Goal: Transaction & Acquisition: Purchase product/service

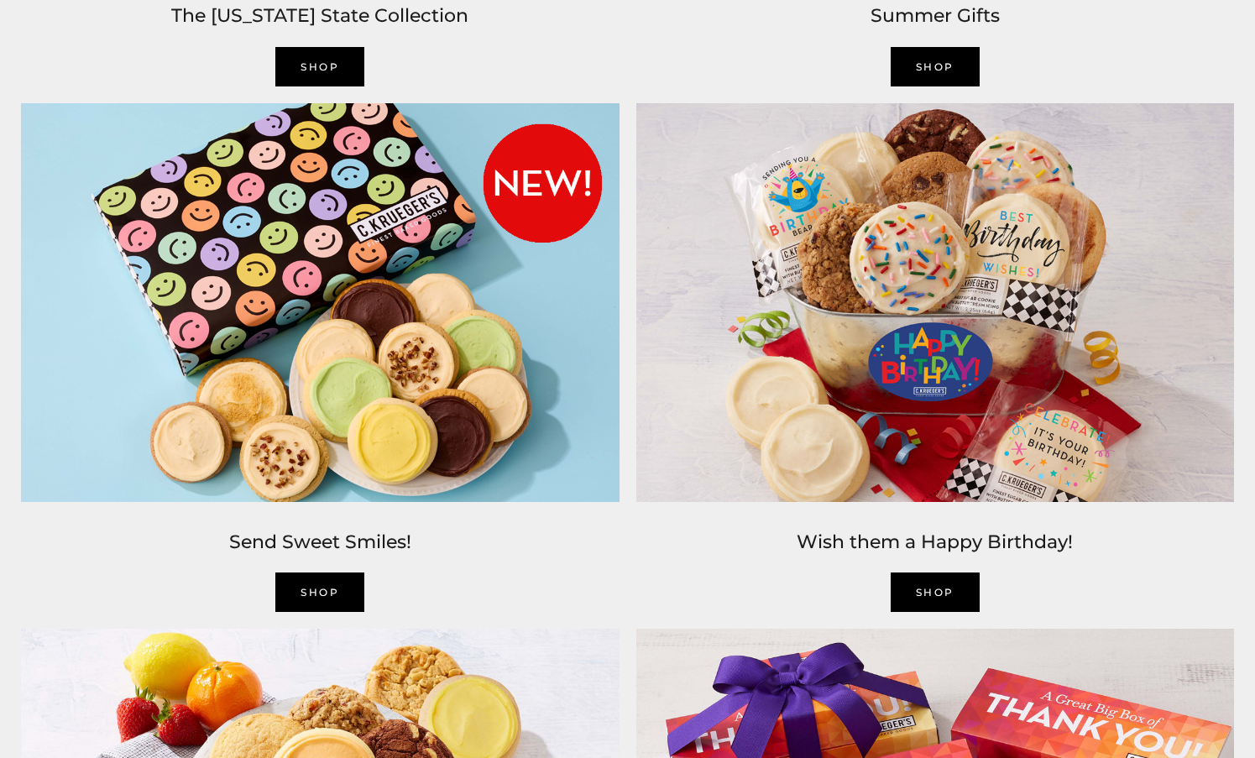
scroll to position [1750, 0]
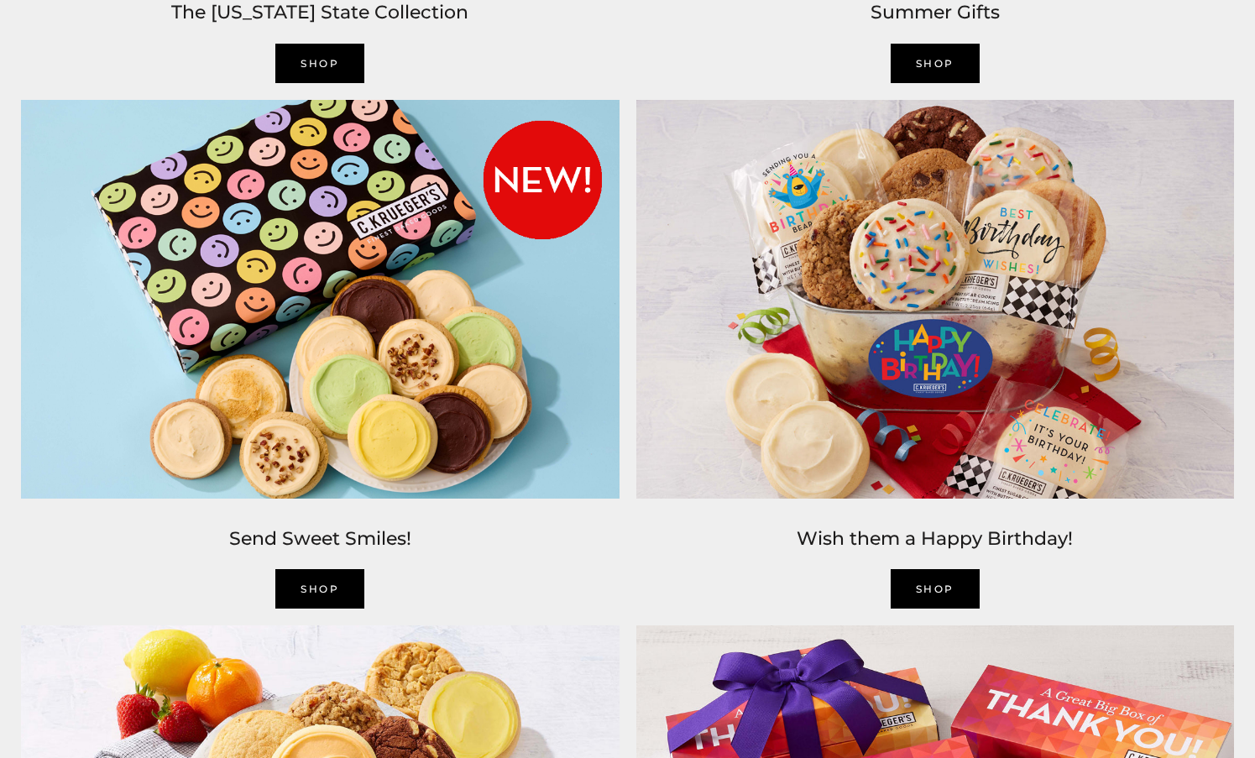
click at [323, 588] on link "SHOP" at bounding box center [319, 588] width 89 height 39
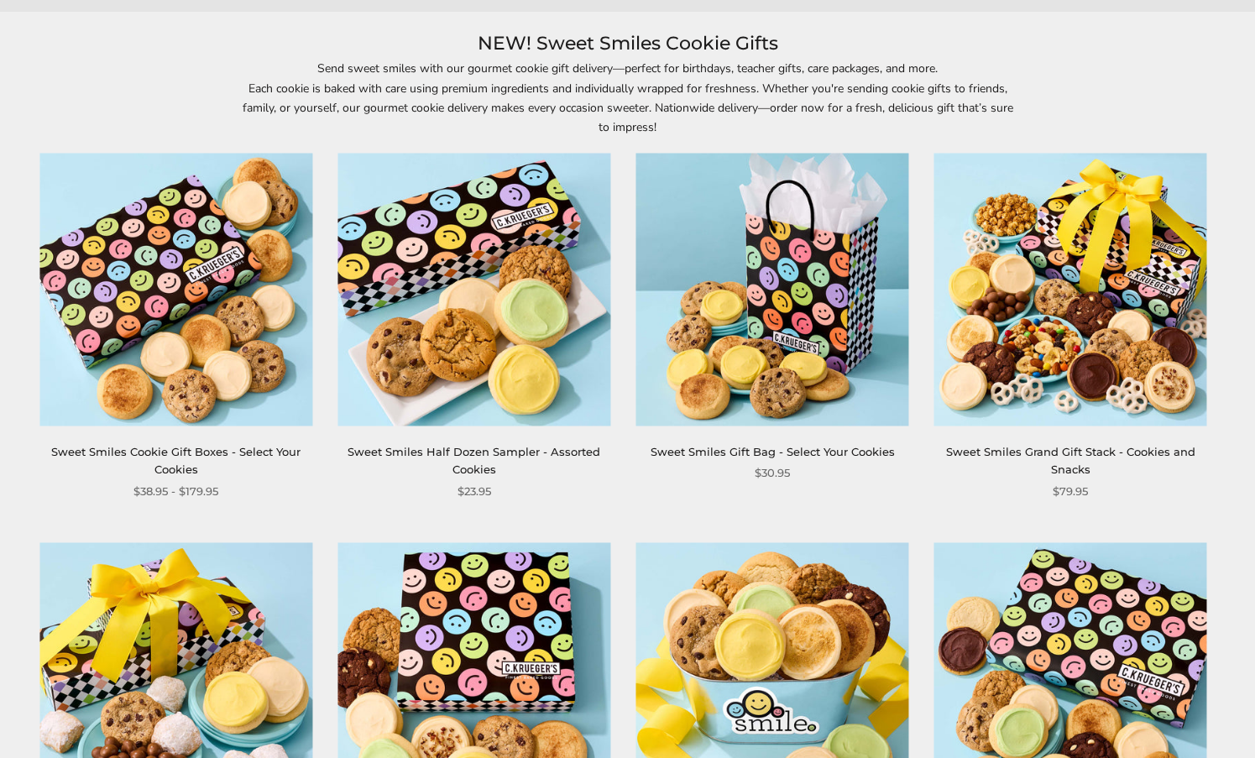
scroll to position [216, 0]
click at [191, 290] on img at bounding box center [175, 290] width 273 height 273
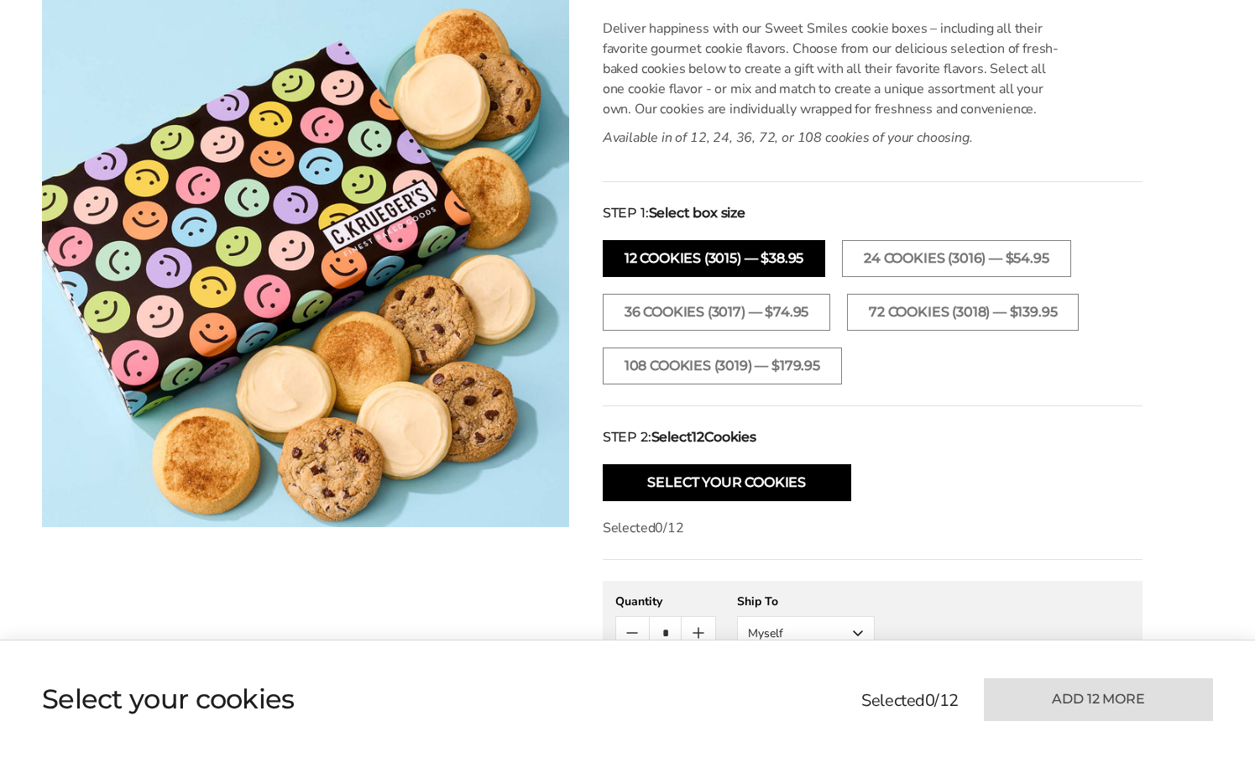
scroll to position [453, 0]
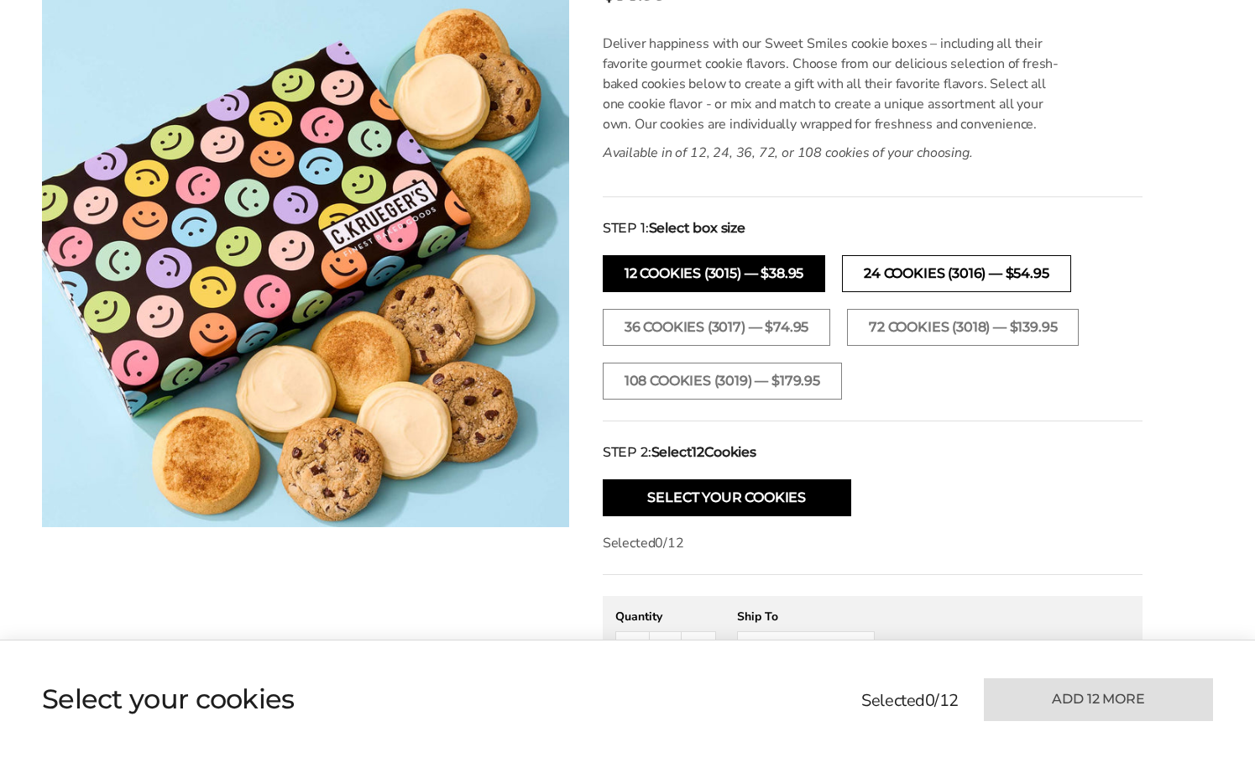
click at [886, 271] on button "24 Cookies (3016) — $54.95" at bounding box center [956, 273] width 228 height 37
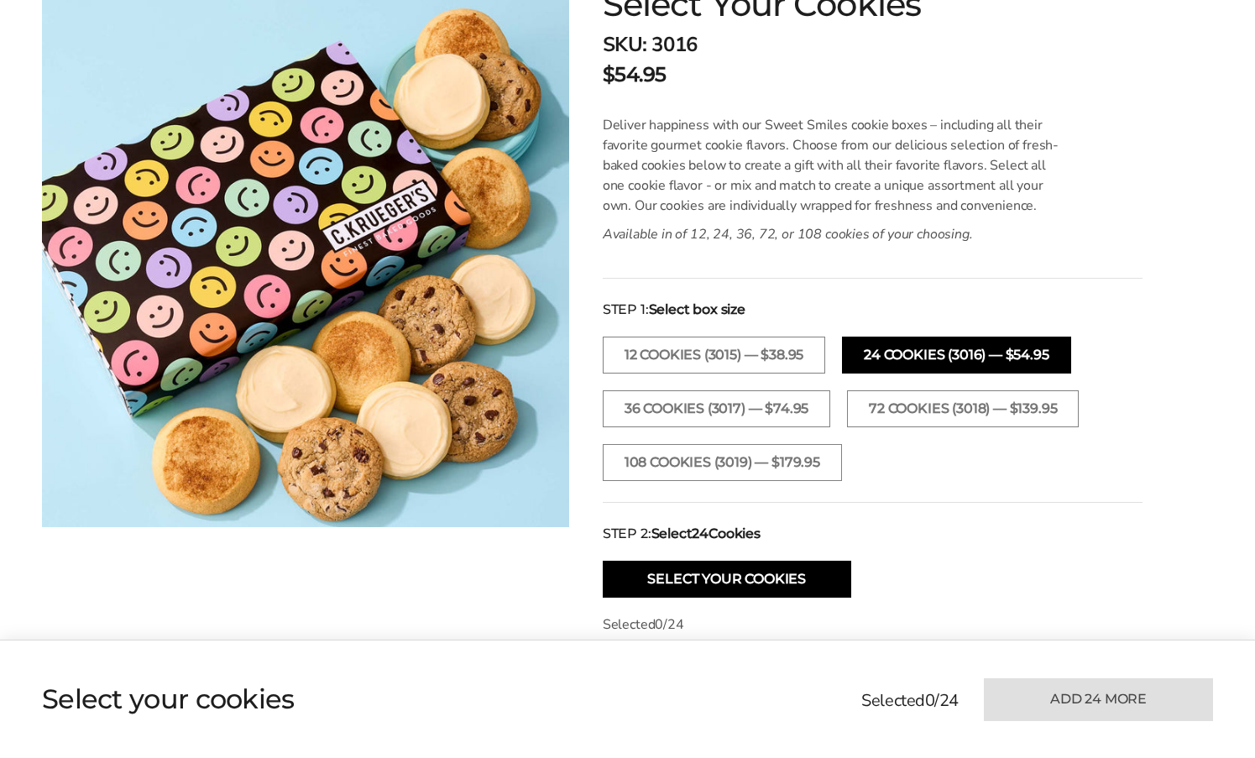
scroll to position [371, 0]
